Goal: Task Accomplishment & Management: Manage account settings

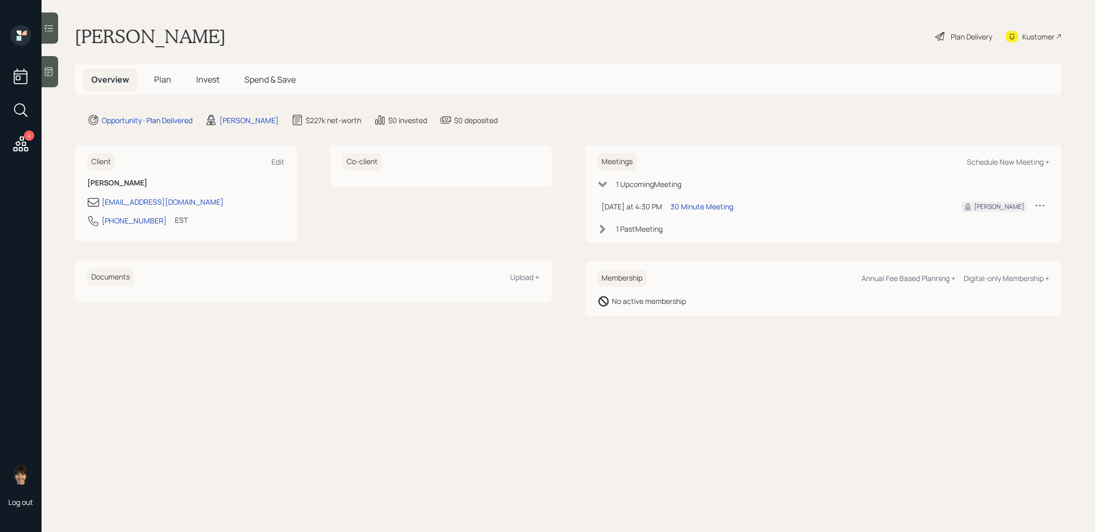
click at [206, 74] on span "Invest" at bounding box center [207, 79] width 23 height 11
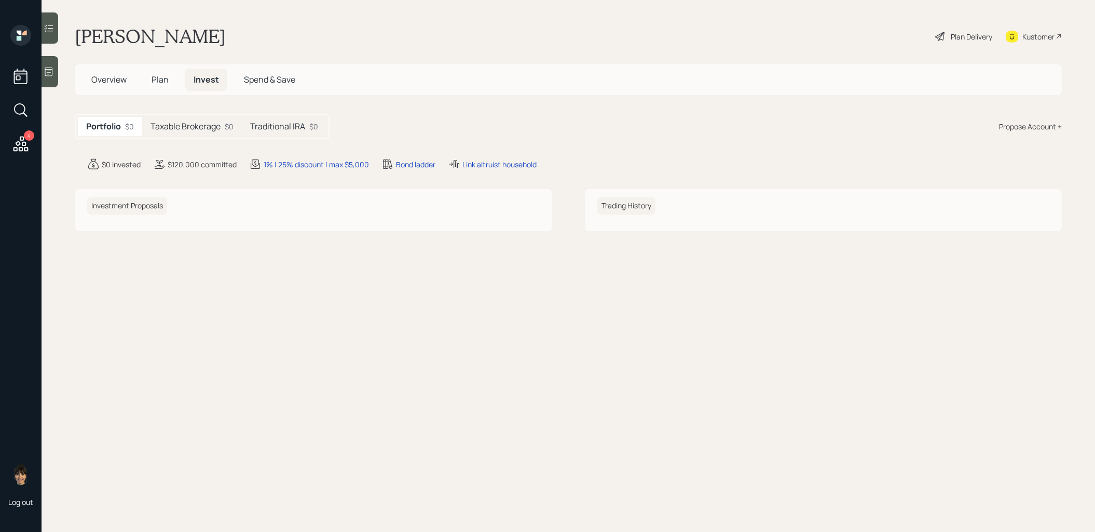
click at [203, 128] on h5 "Taxable Brokerage" at bounding box center [186, 126] width 70 height 10
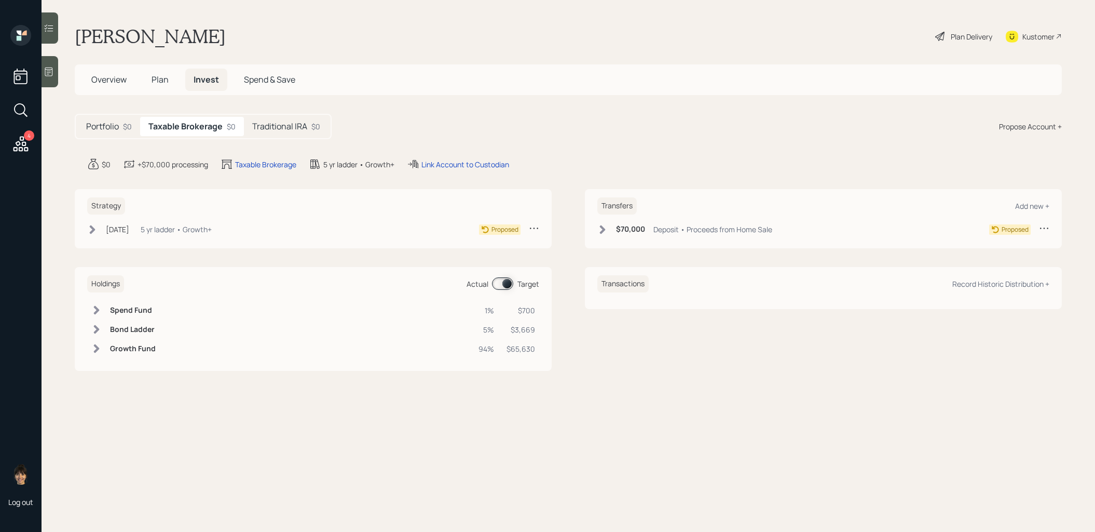
click at [289, 125] on h5 "Traditional IRA" at bounding box center [279, 126] width 55 height 10
click at [93, 229] on icon at bounding box center [93, 229] width 6 height 9
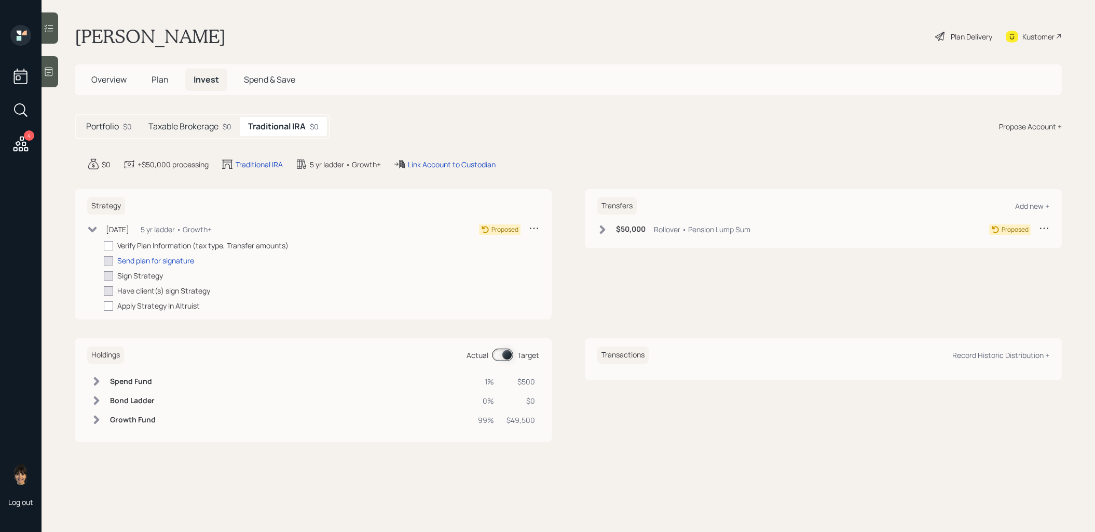
click at [602, 229] on icon at bounding box center [603, 229] width 6 height 9
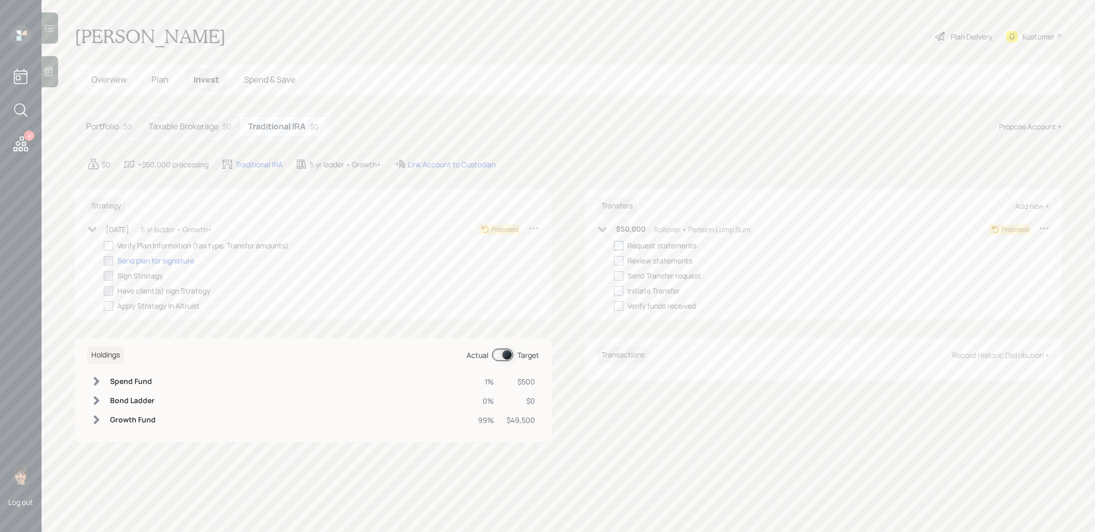
click at [619, 244] on div at bounding box center [618, 245] width 9 height 9
click at [614, 245] on input "checkbox" at bounding box center [614, 245] width 1 height 1
checkbox input "true"
click at [199, 125] on h5 "Taxable Brokerage" at bounding box center [183, 126] width 70 height 10
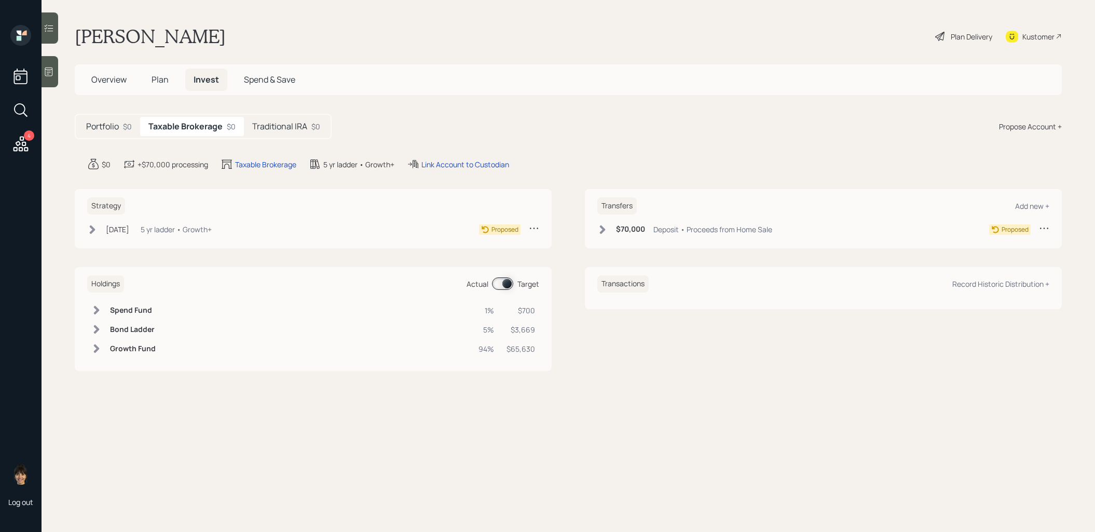
click at [601, 227] on icon at bounding box center [602, 229] width 10 height 10
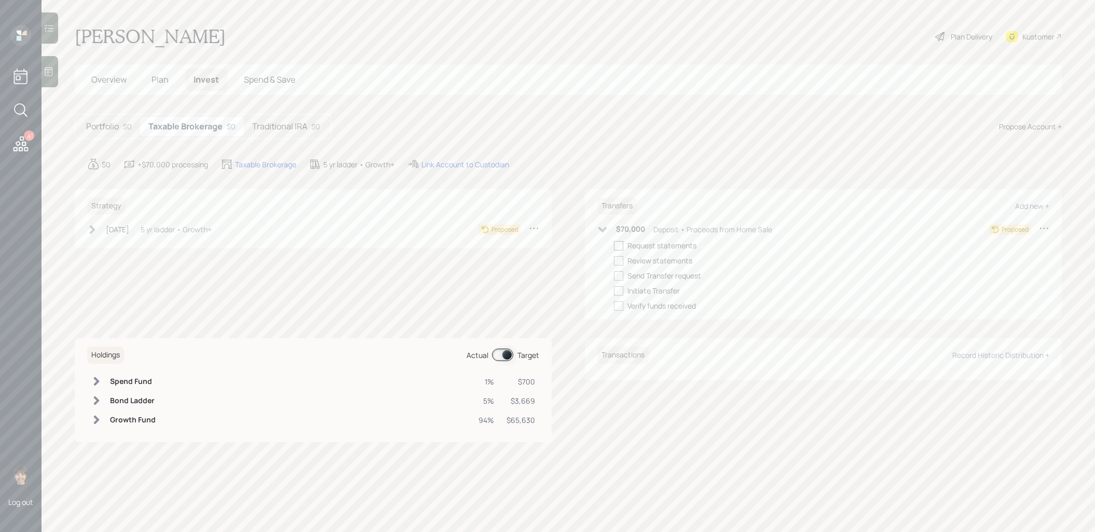
click at [621, 242] on div at bounding box center [618, 245] width 9 height 9
click at [614, 245] on input "checkbox" at bounding box center [614, 245] width 1 height 1
checkbox input "true"
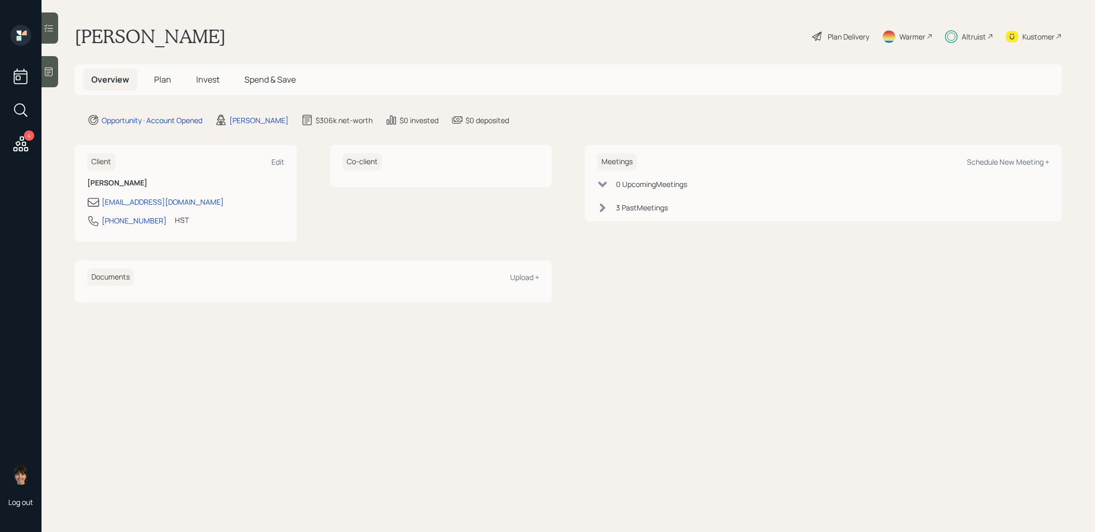
click at [203, 78] on span "Invest" at bounding box center [207, 79] width 23 height 11
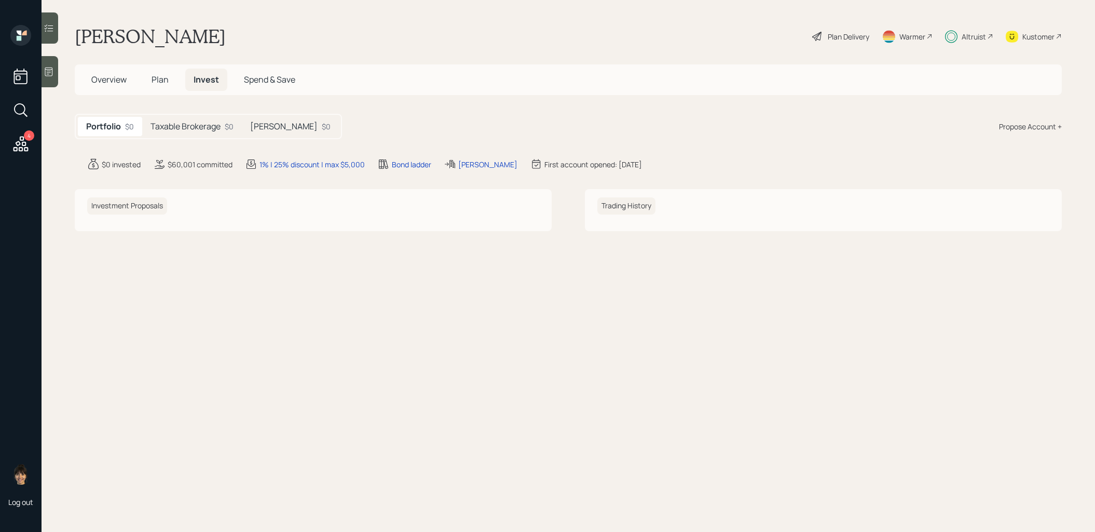
click at [196, 125] on h5 "Taxable Brokerage" at bounding box center [186, 126] width 70 height 10
